Goal: Find specific fact: Find specific fact

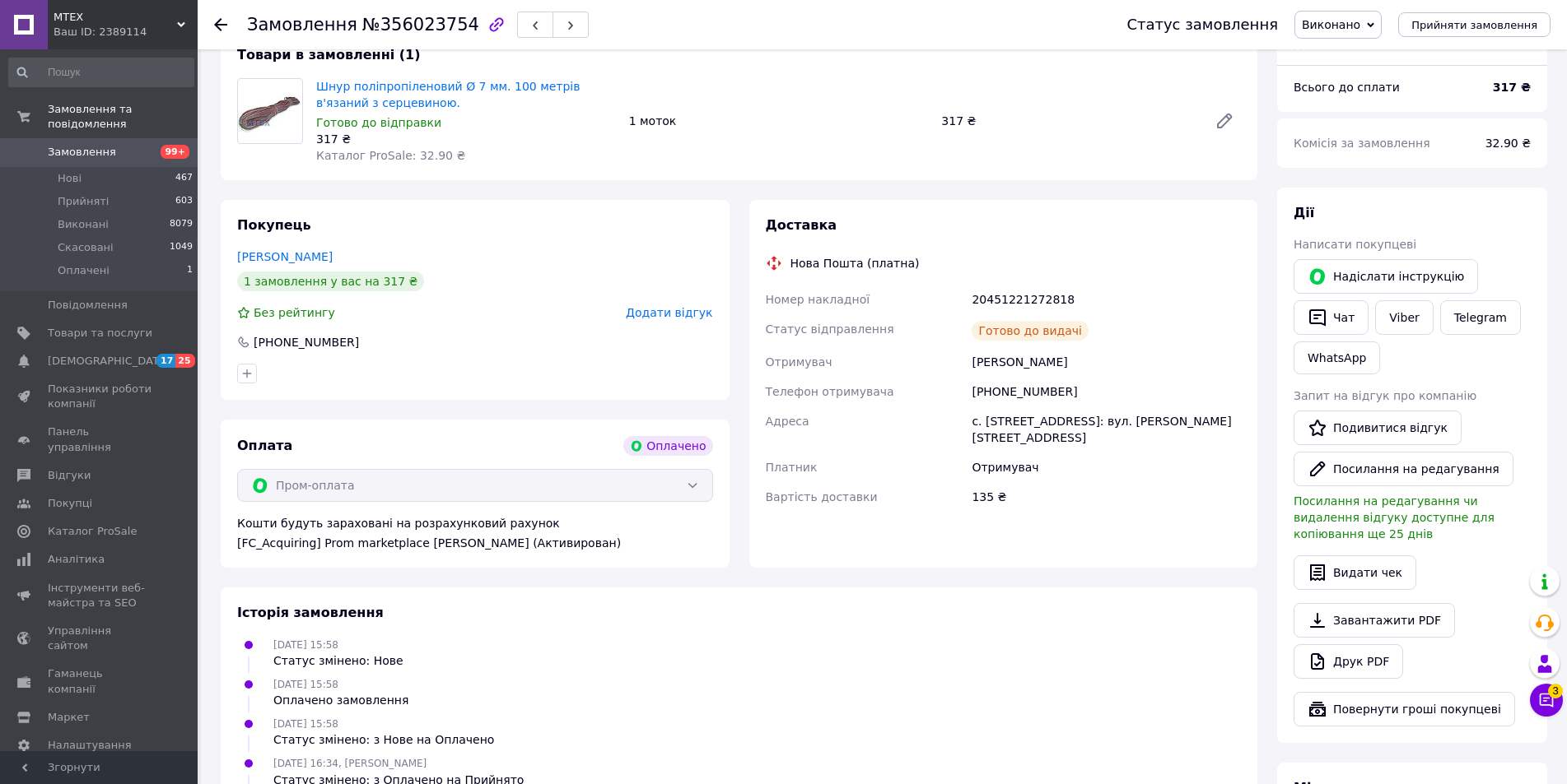
scroll to position [576, 0]
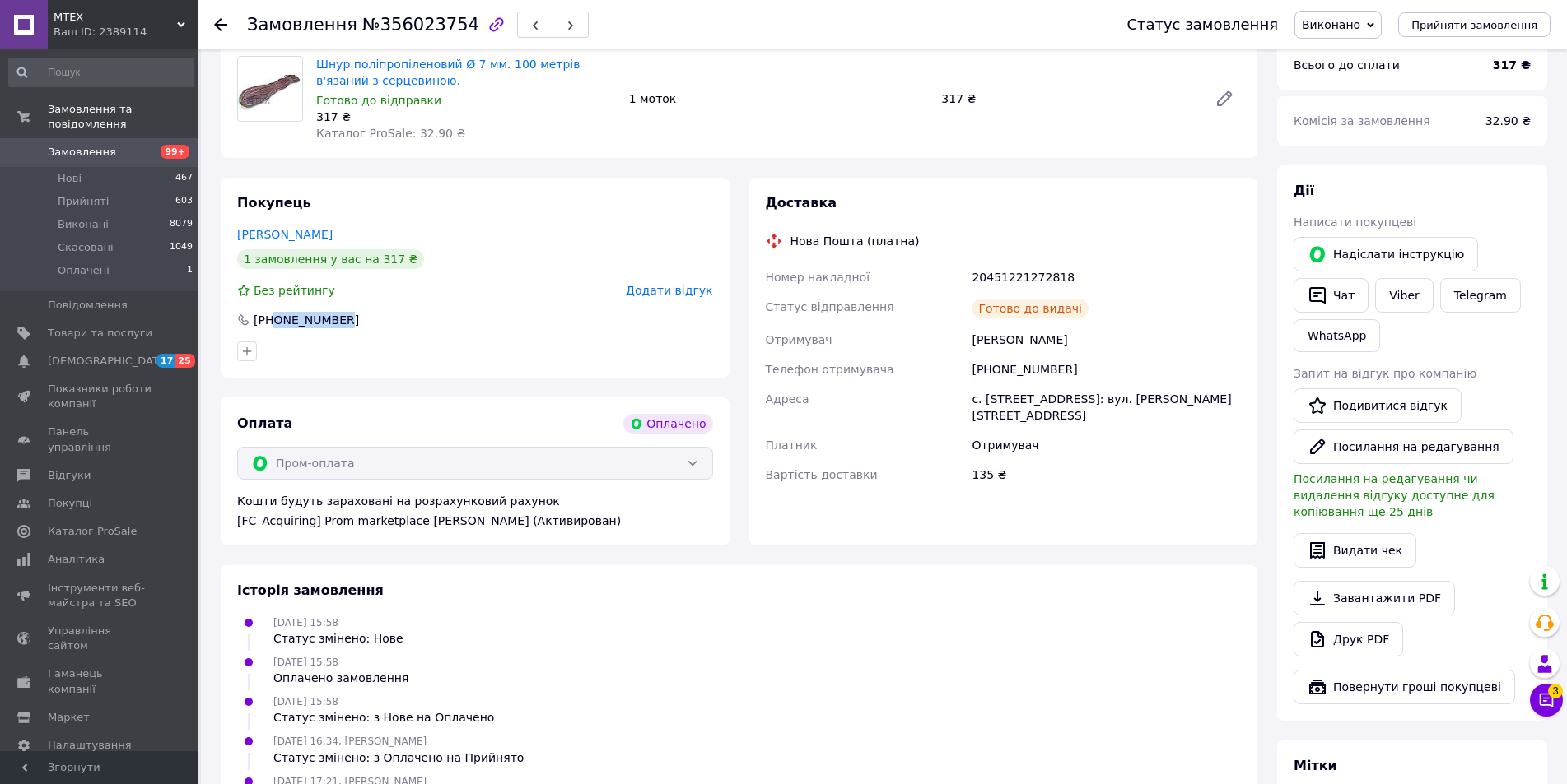
drag, startPoint x: 358, startPoint y: 302, endPoint x: 275, endPoint y: 306, distance: 83.1
click at [275, 312] on div "[PHONE_NUMBER]" at bounding box center [474, 320] width 479 height 17
click at [405, 312] on div "[PHONE_NUMBER]" at bounding box center [474, 320] width 479 height 17
drag, startPoint x: 273, startPoint y: 305, endPoint x: 378, endPoint y: 296, distance: 105.4
click at [378, 312] on div "[PHONE_NUMBER]" at bounding box center [474, 320] width 479 height 17
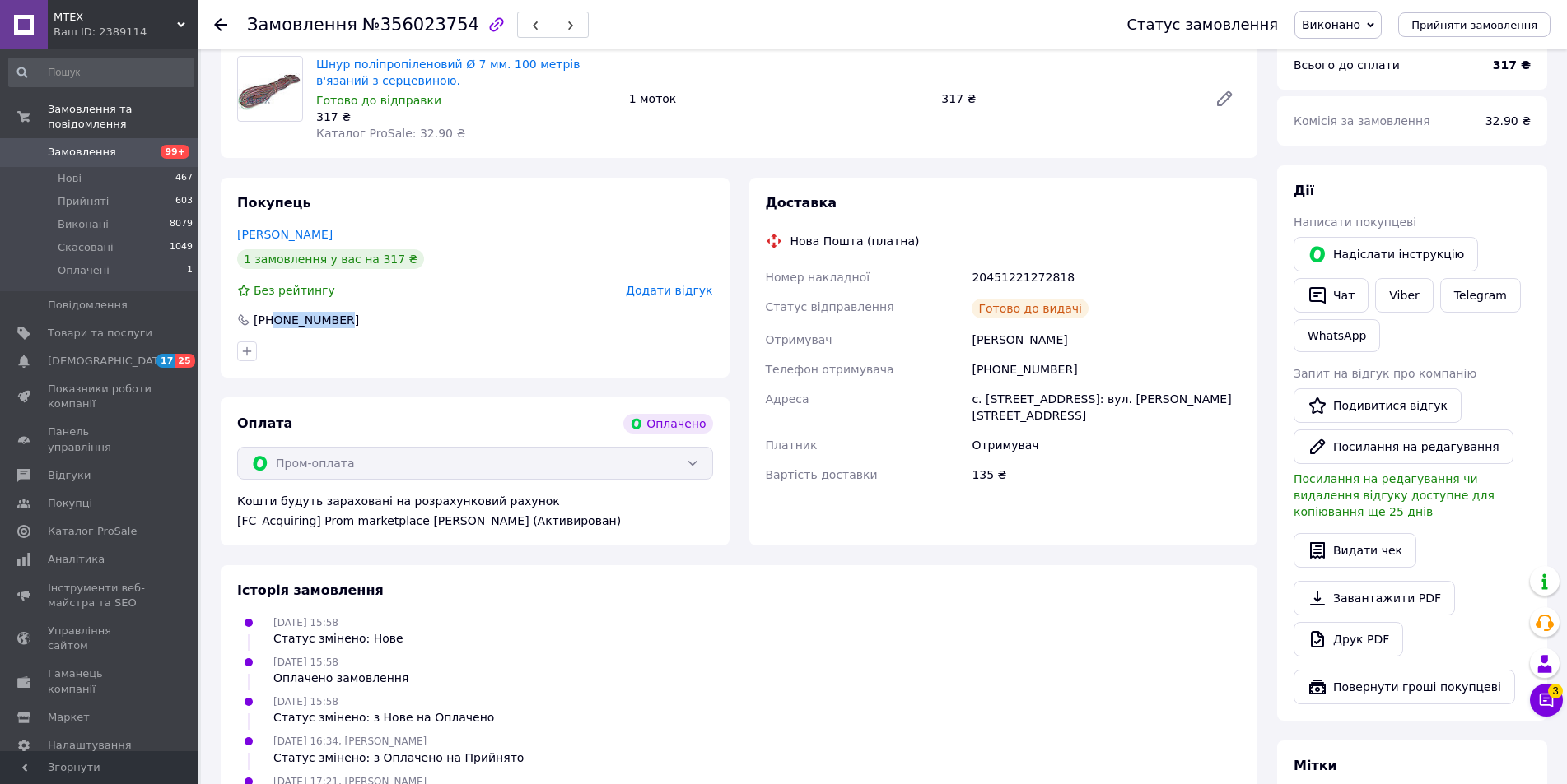
copy div "0960890095"
click at [1045, 263] on div "20451221272818" at bounding box center [1107, 278] width 276 height 30
copy div "20451221272818"
